Goal: Information Seeking & Learning: Learn about a topic

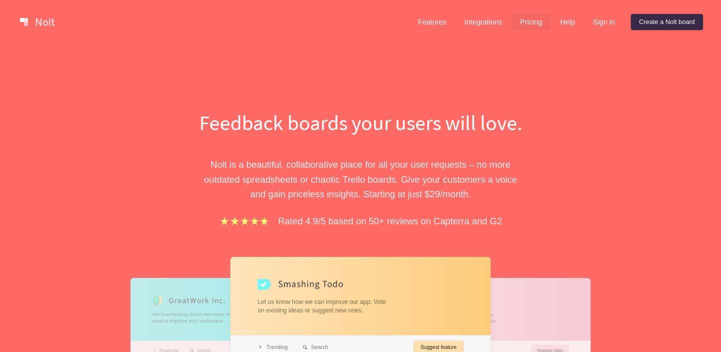
click at [529, 28] on link "Pricing" at bounding box center [531, 22] width 38 height 16
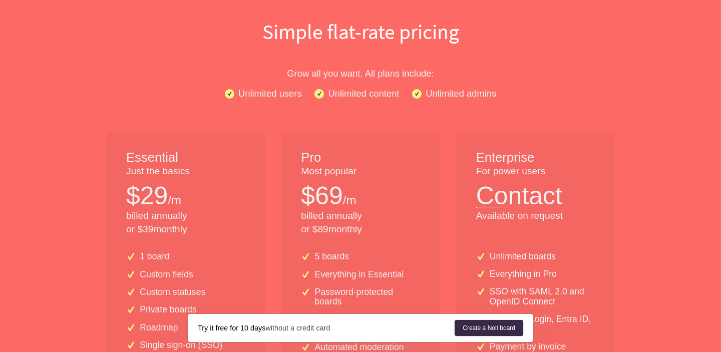
scroll to position [104, 0]
